Goal: Transaction & Acquisition: Purchase product/service

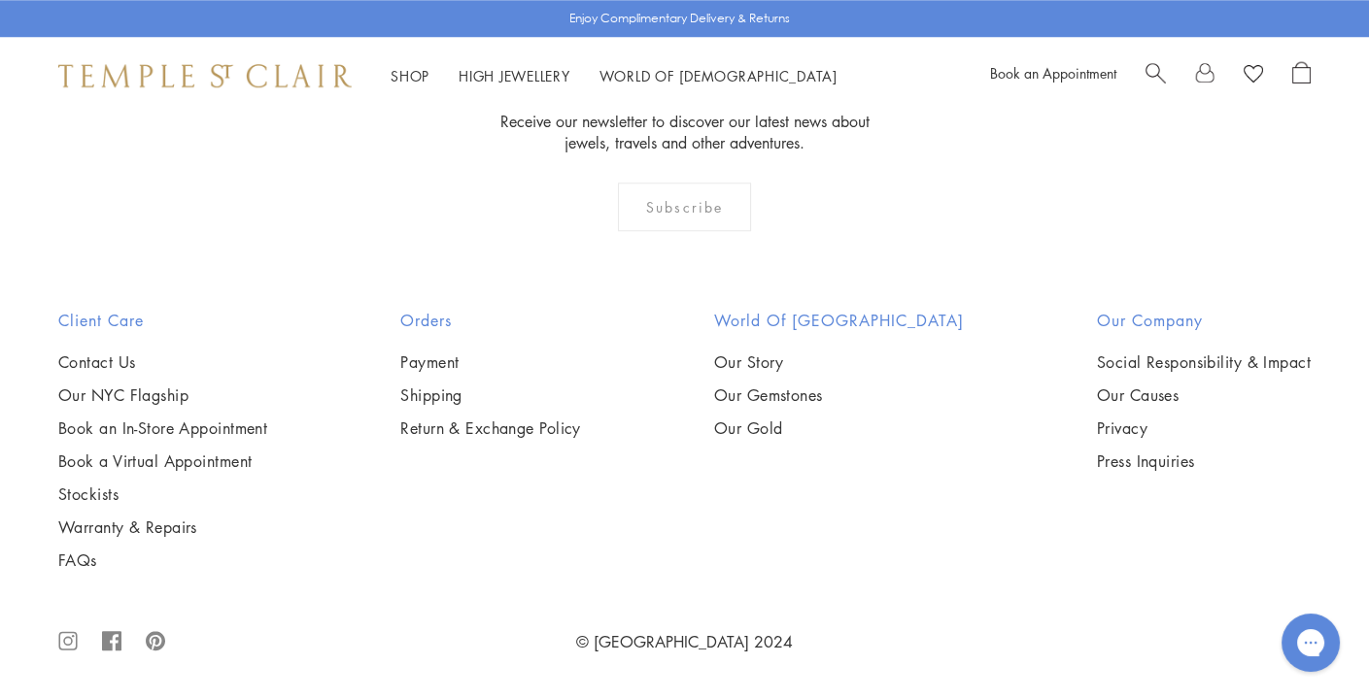
scroll to position [5998, 0]
click at [1147, 61] on span "Search" at bounding box center [1155, 71] width 20 height 20
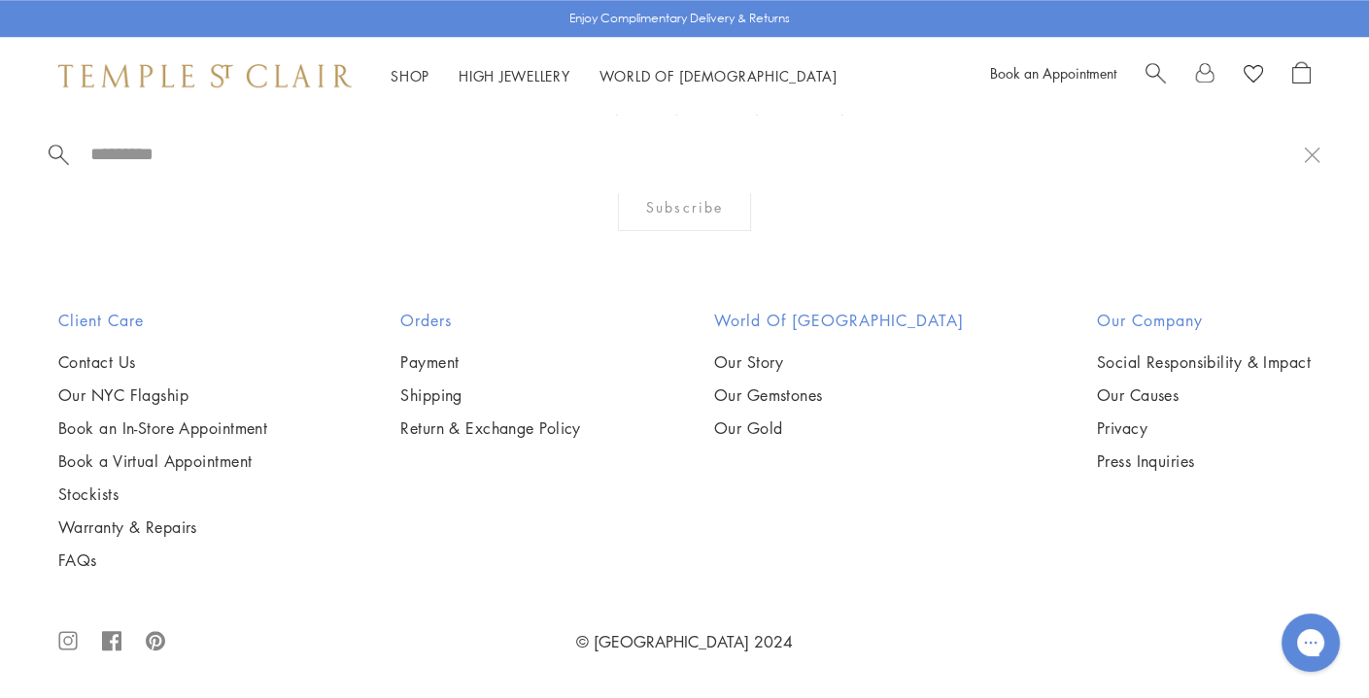
click at [1308, 127] on div at bounding box center [684, 154] width 1369 height 79
click at [1311, 142] on div at bounding box center [685, 154] width 1272 height 24
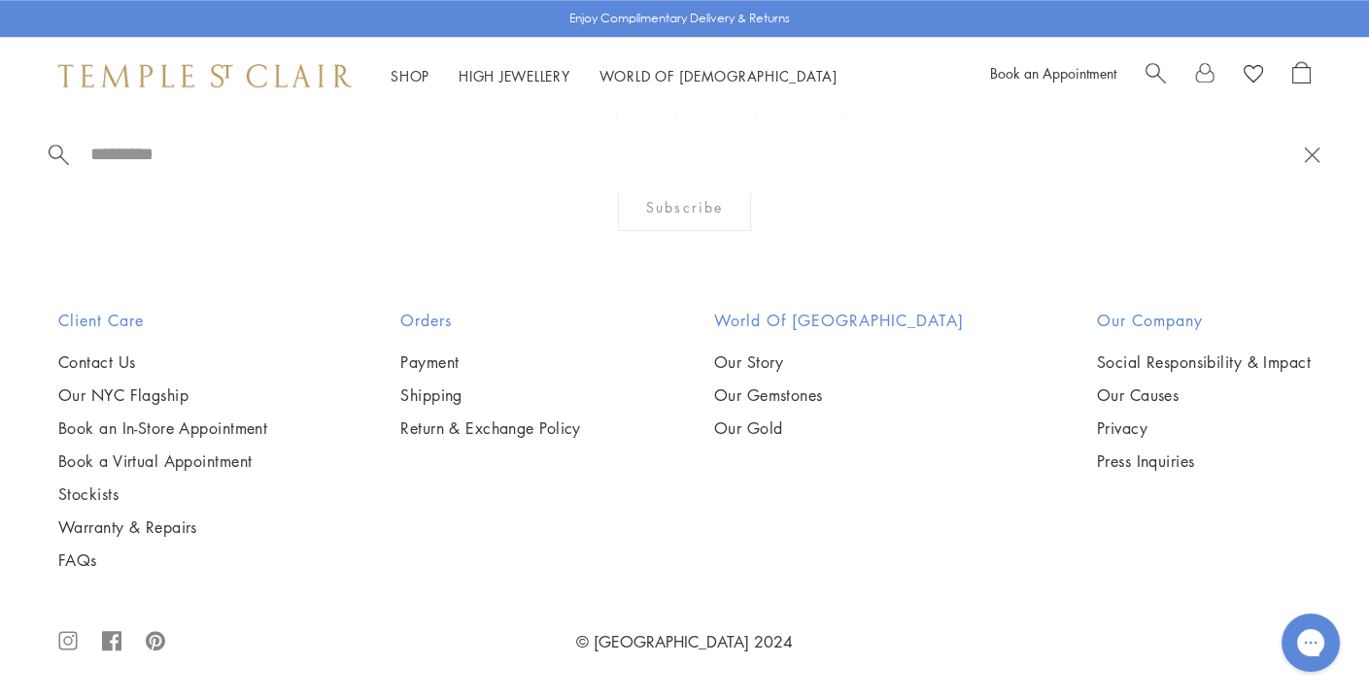
click at [1314, 153] on button at bounding box center [1312, 154] width 17 height 18
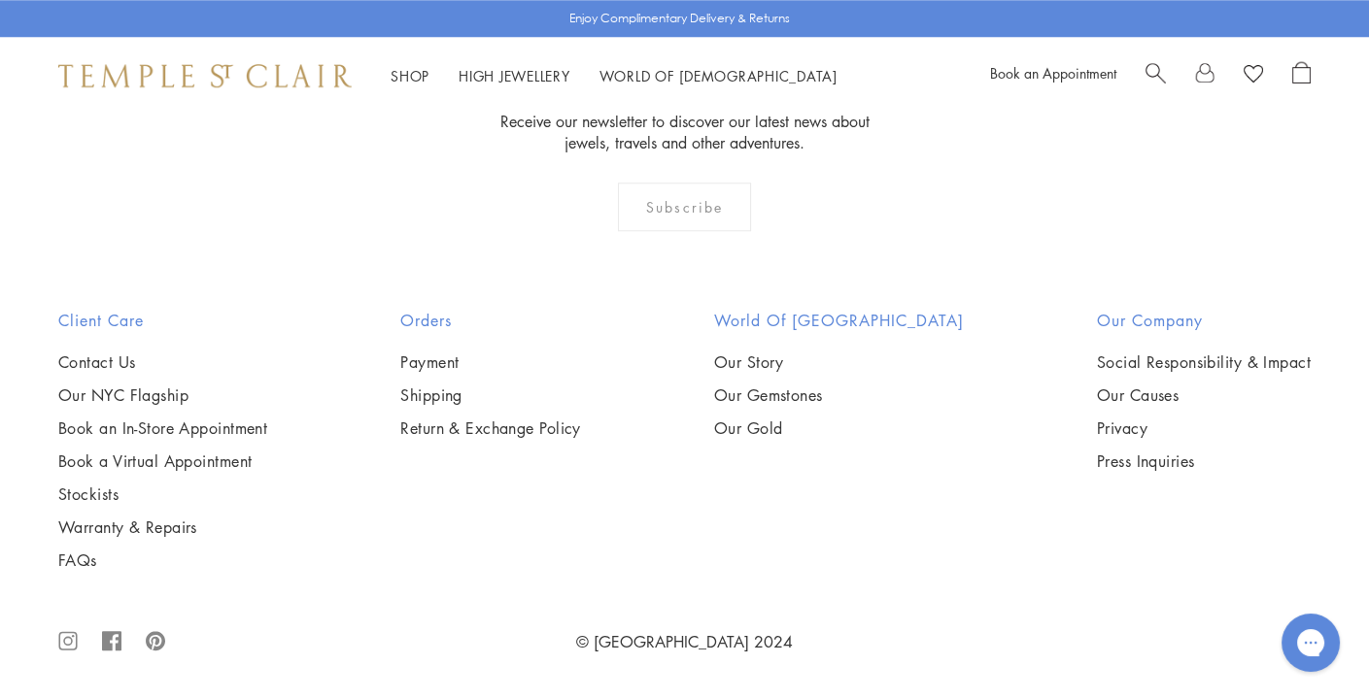
scroll to position [5586, 0]
click at [0, 0] on img at bounding box center [0, 0] width 0 height 0
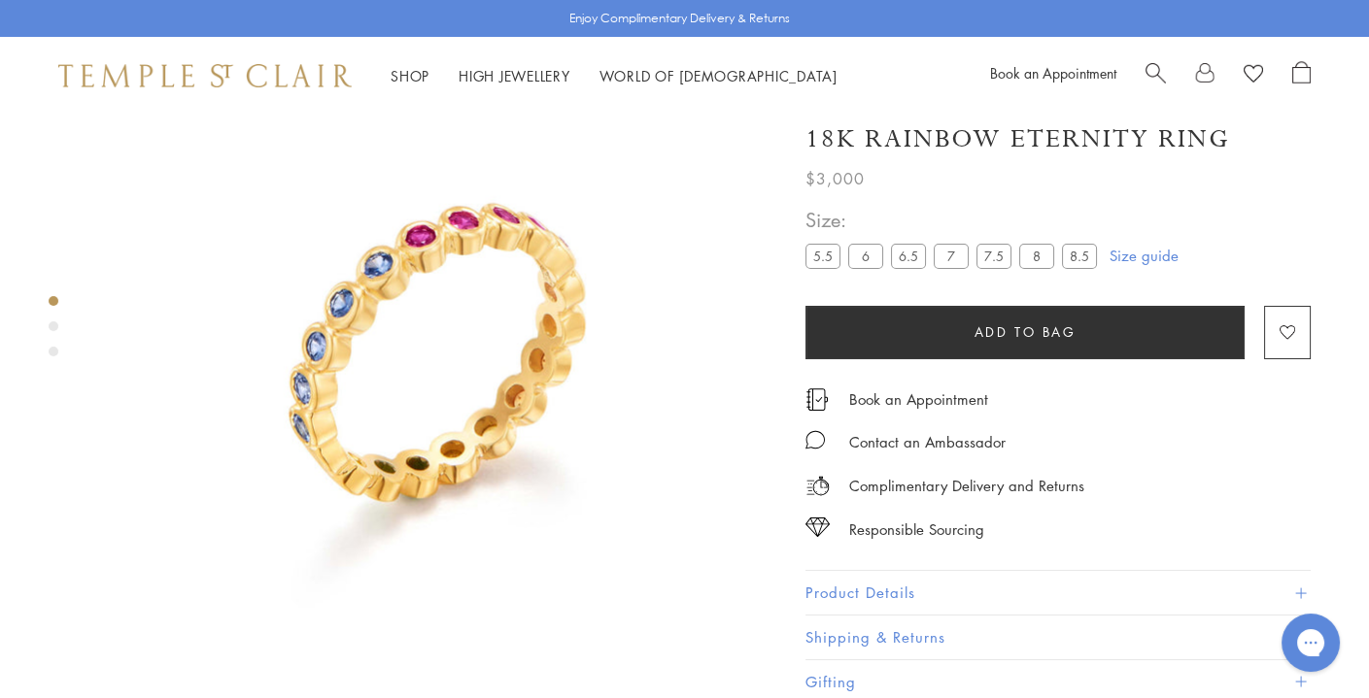
scroll to position [114, 0]
click at [1165, 72] on span "Search" at bounding box center [1155, 71] width 20 height 20
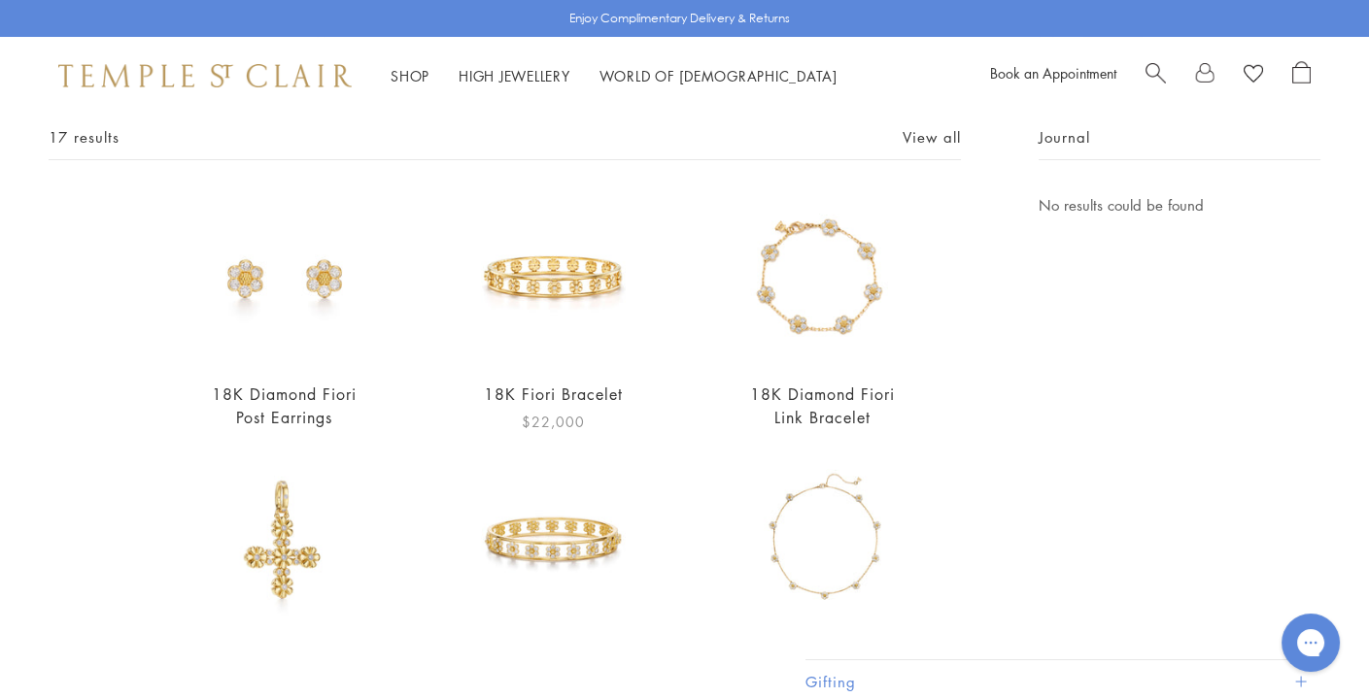
scroll to position [119, 0]
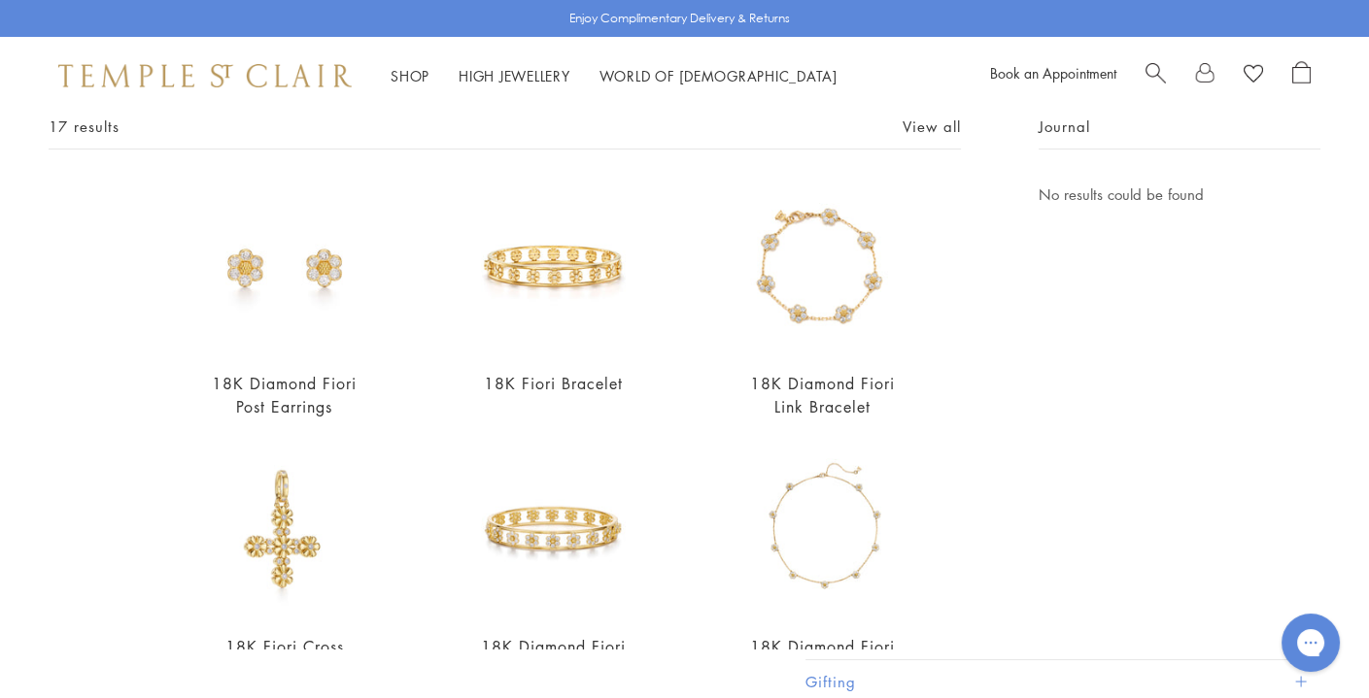
type input "*********"
click at [561, 520] on img at bounding box center [553, 531] width 172 height 172
